Goal: Find specific page/section: Find specific page/section

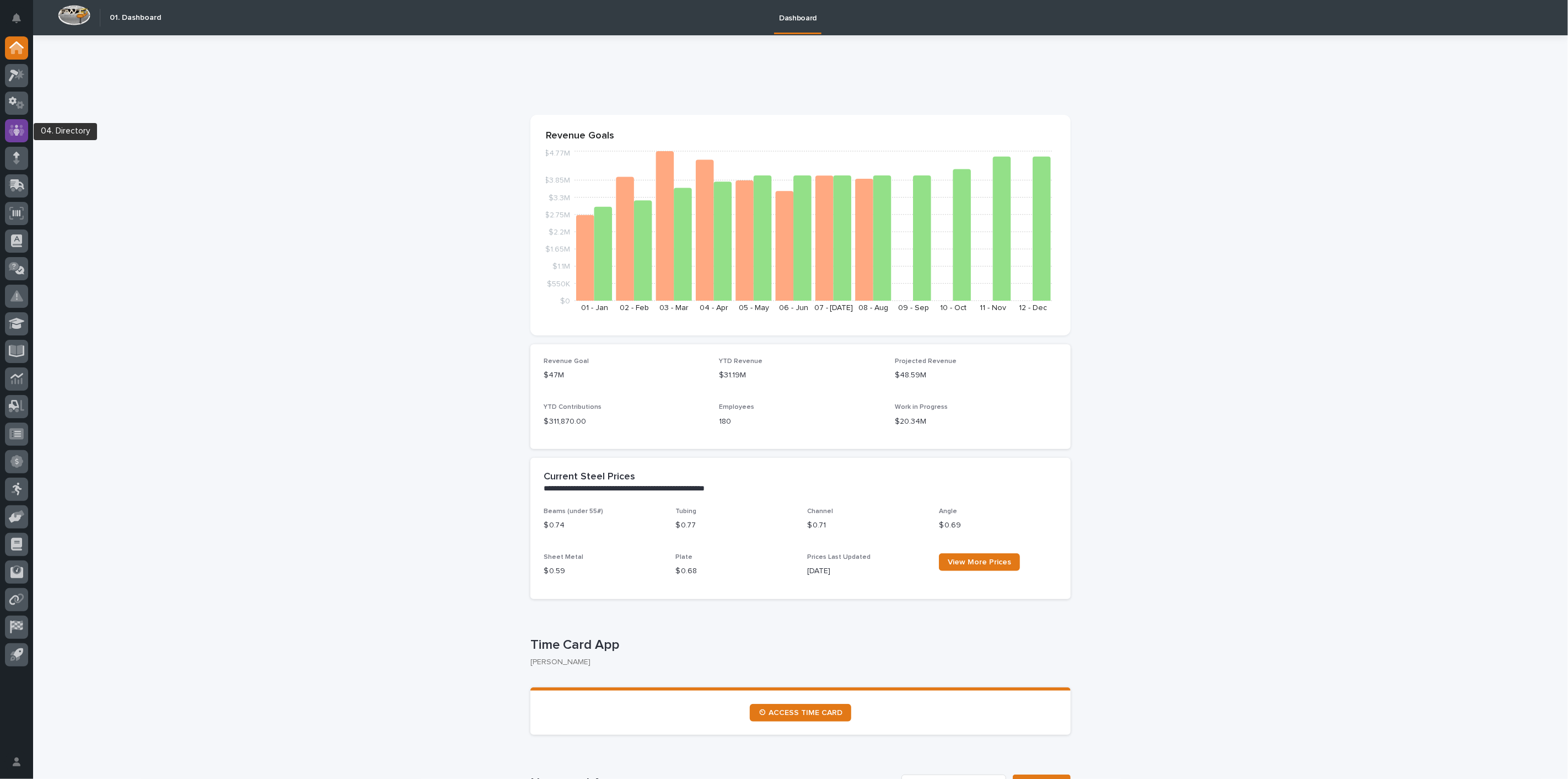
click at [21, 124] on icon at bounding box center [16, 130] width 16 height 13
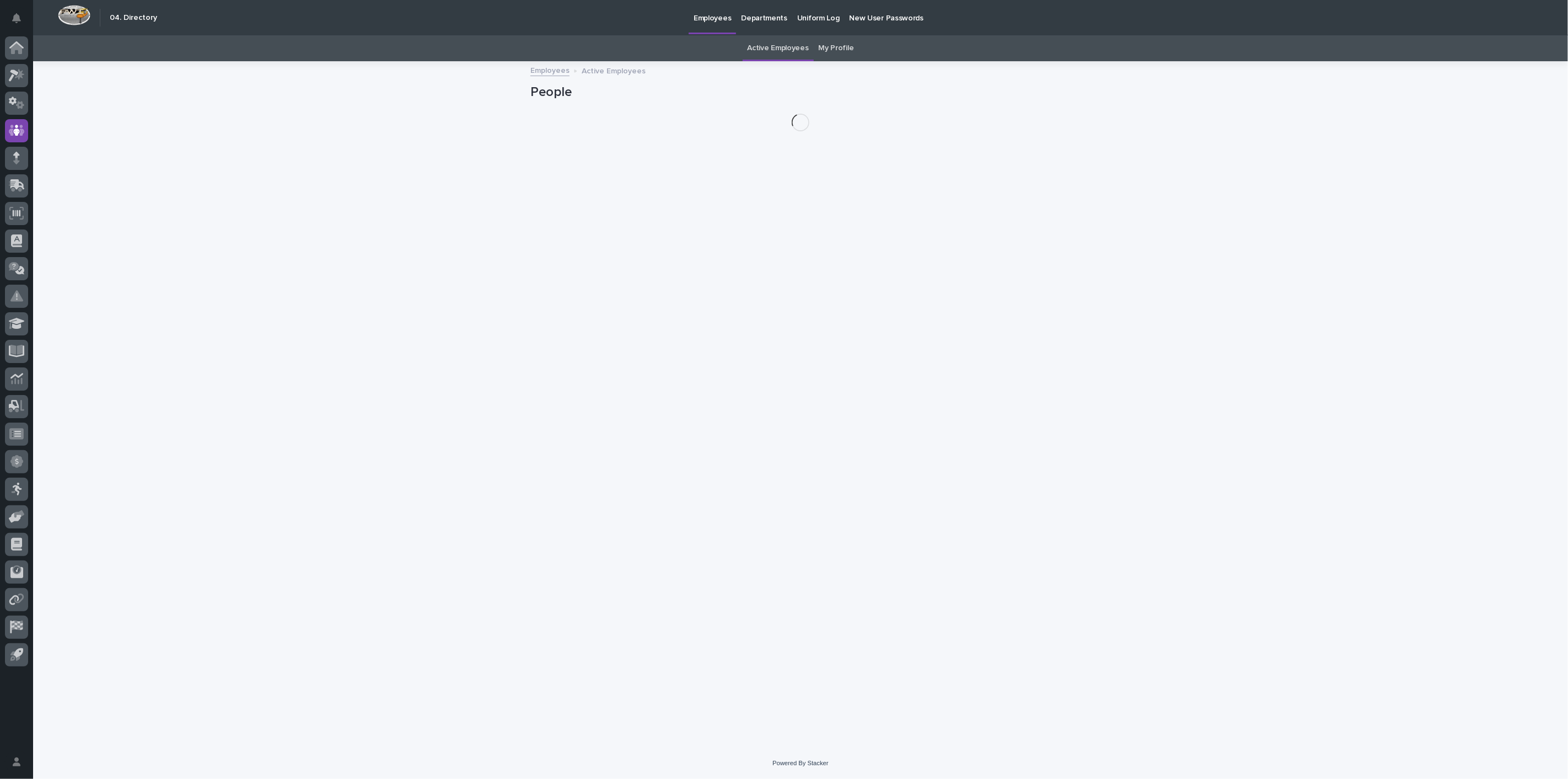
click at [793, 46] on link "Active Employees" at bounding box center [778, 48] width 61 height 26
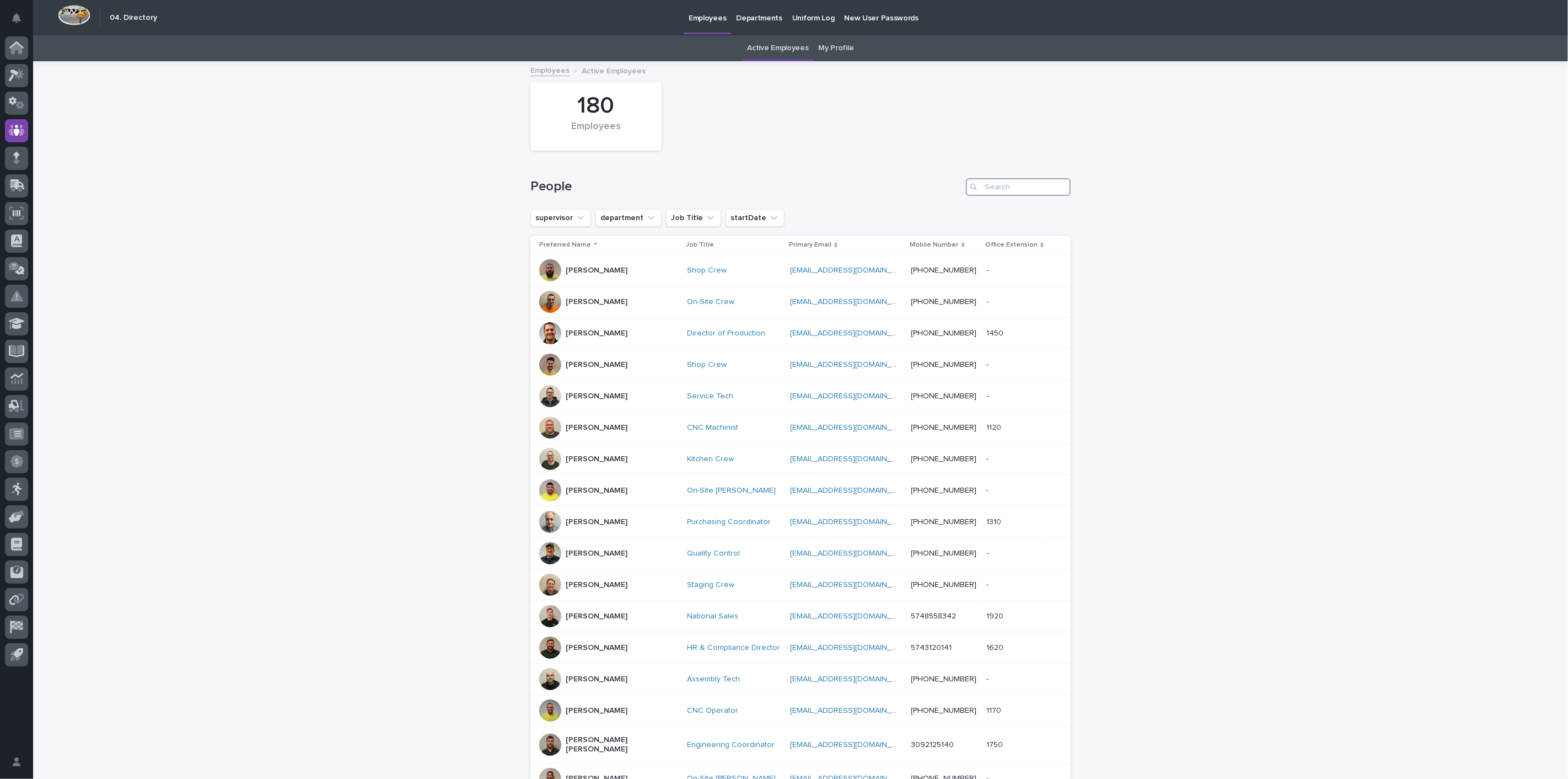
click at [1008, 188] on input "Search" at bounding box center [1018, 187] width 105 height 18
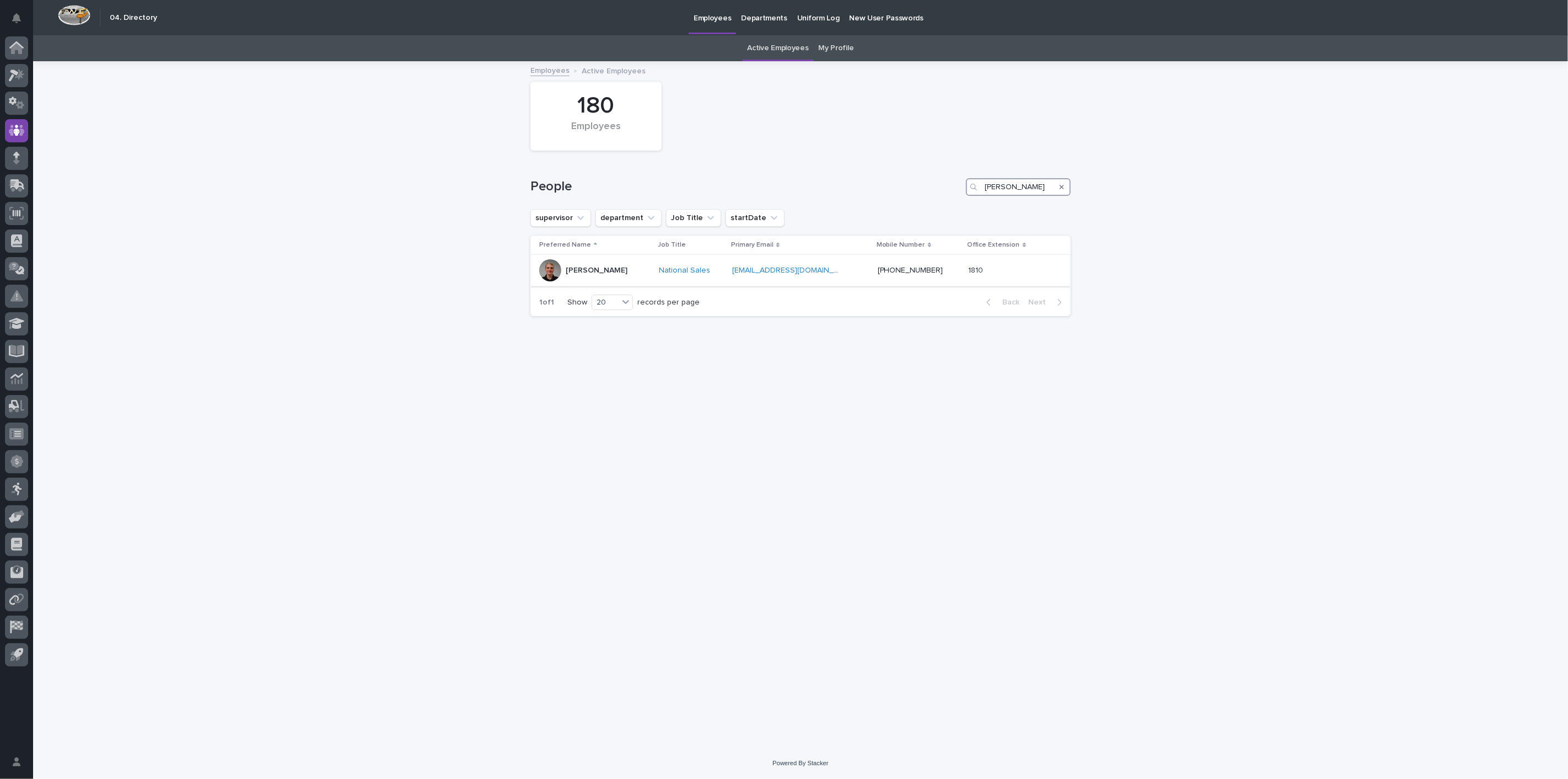
type input "riley"
click at [608, 270] on p "Riley Youngman" at bounding box center [596, 270] width 61 height 9
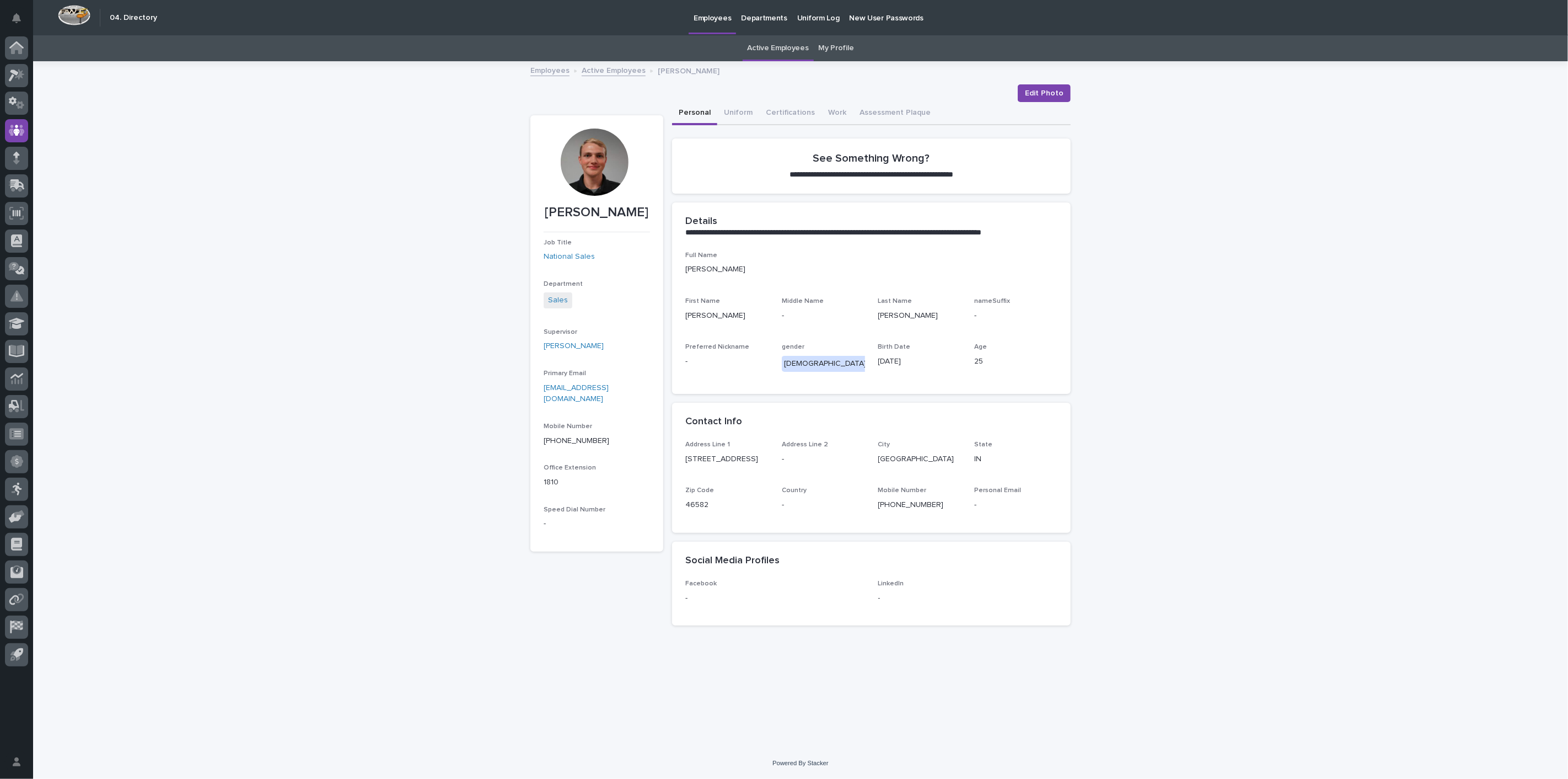
click at [841, 48] on link "My Profile" at bounding box center [836, 48] width 35 height 26
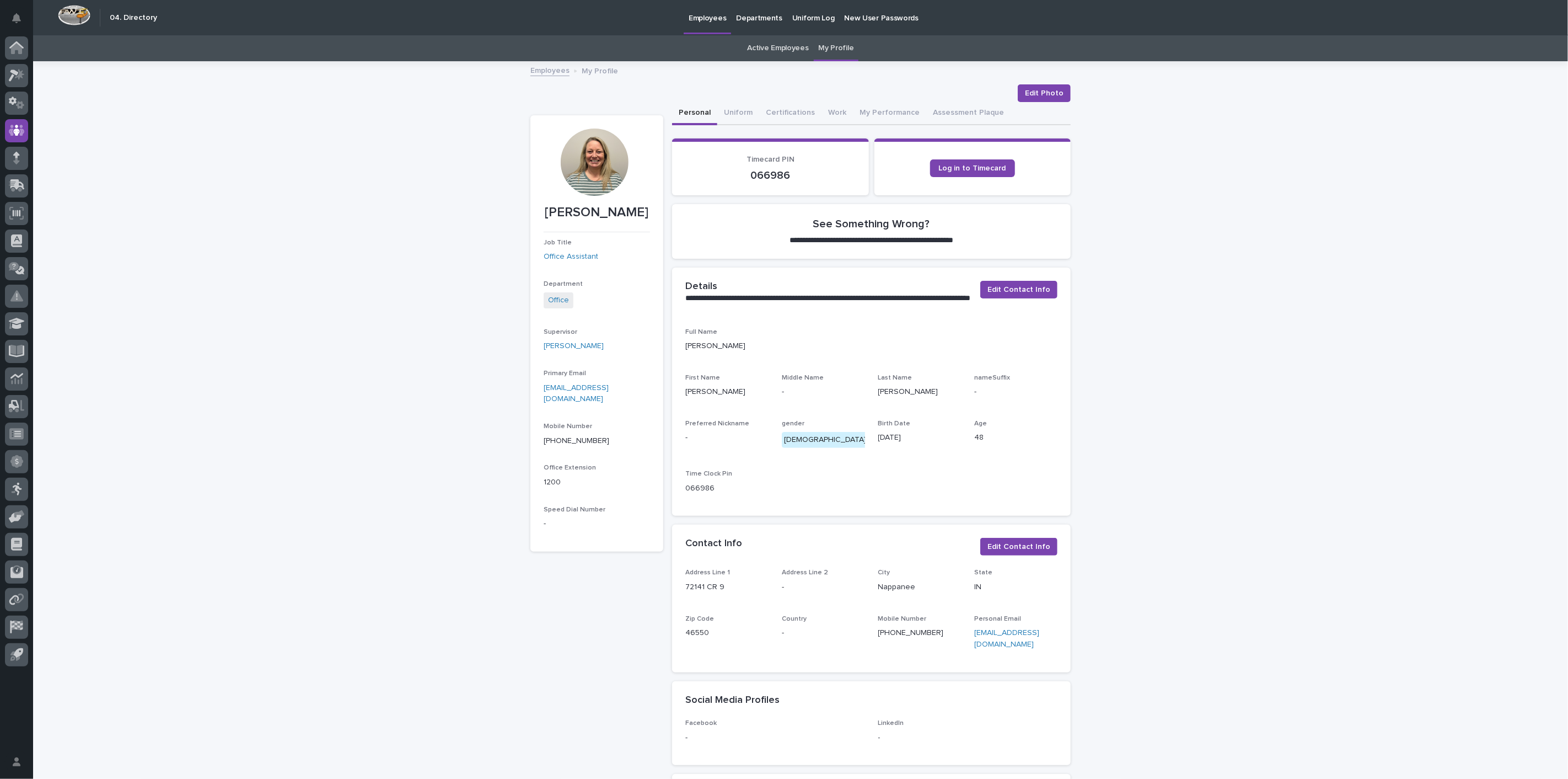
click at [841, 48] on link "My Profile" at bounding box center [836, 48] width 35 height 26
click at [989, 161] on link "Log in to Timecard" at bounding box center [972, 168] width 85 height 18
